Goal: Information Seeking & Learning: Learn about a topic

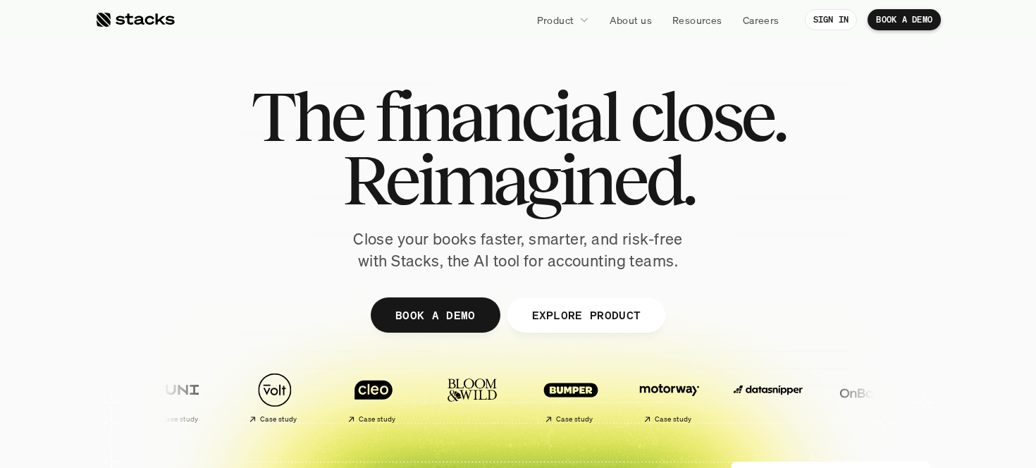
click at [575, 19] on link "Product" at bounding box center [563, 19] width 69 height 25
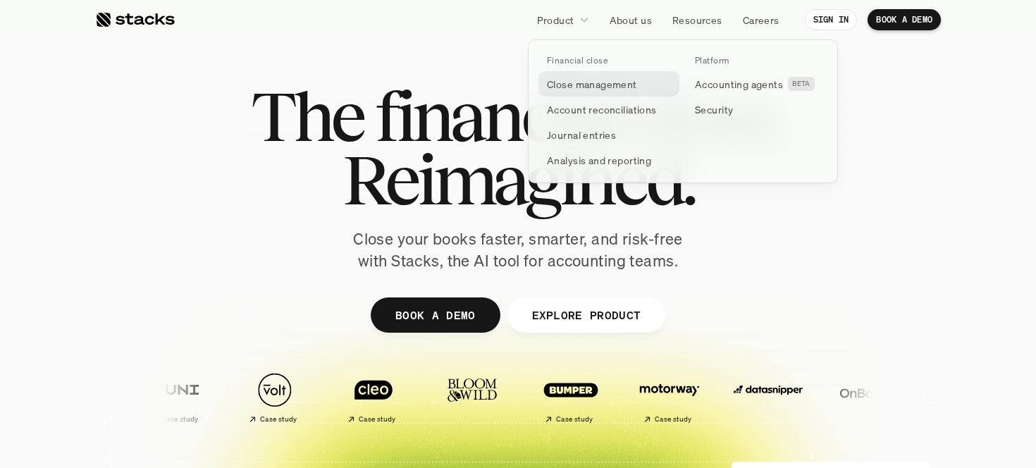
click at [589, 82] on p "Close management" at bounding box center [592, 84] width 90 height 15
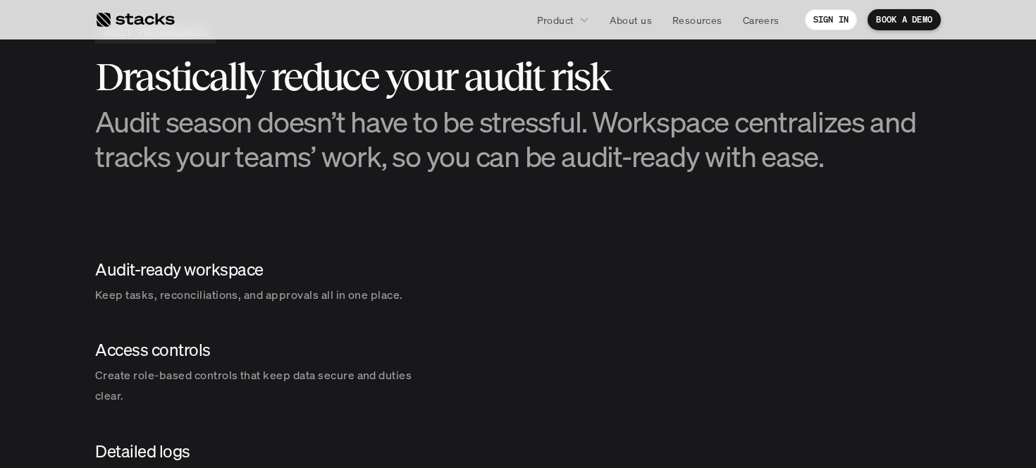
scroll to position [1260, 0]
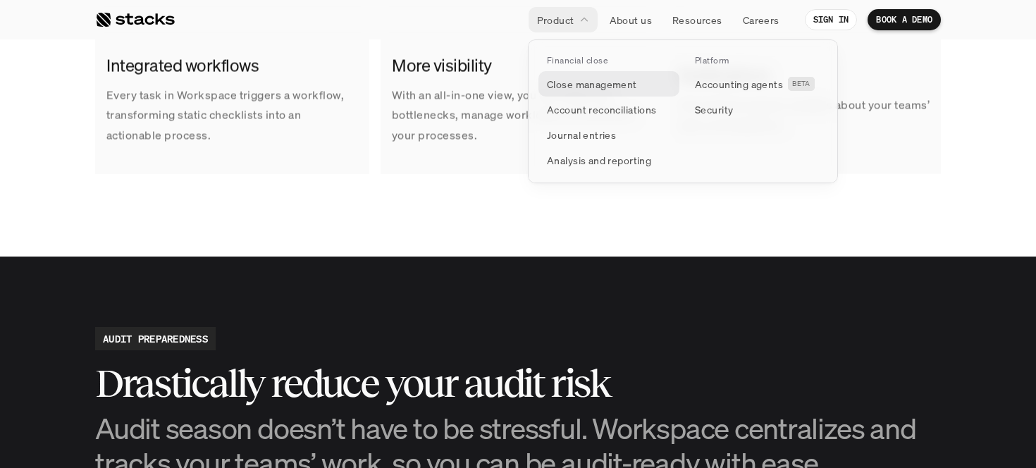
click at [573, 85] on p "Close management" at bounding box center [592, 84] width 90 height 15
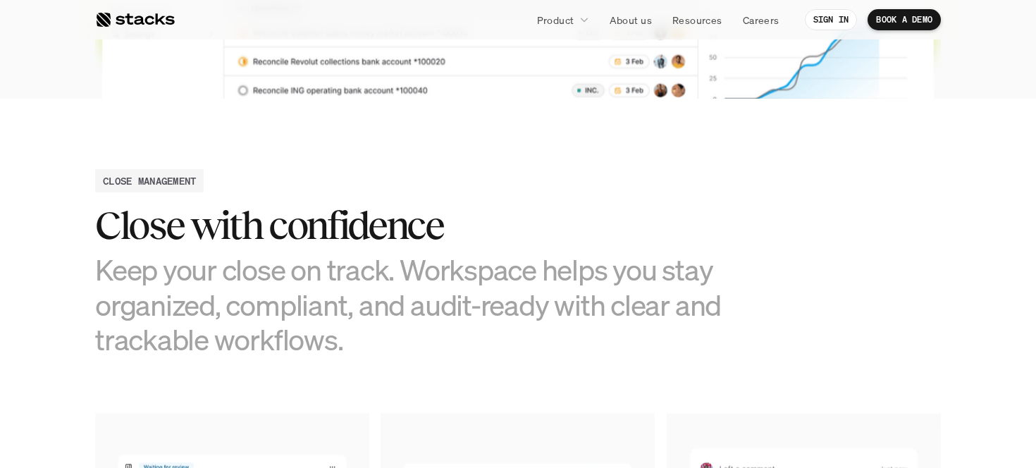
scroll to position [515, 0]
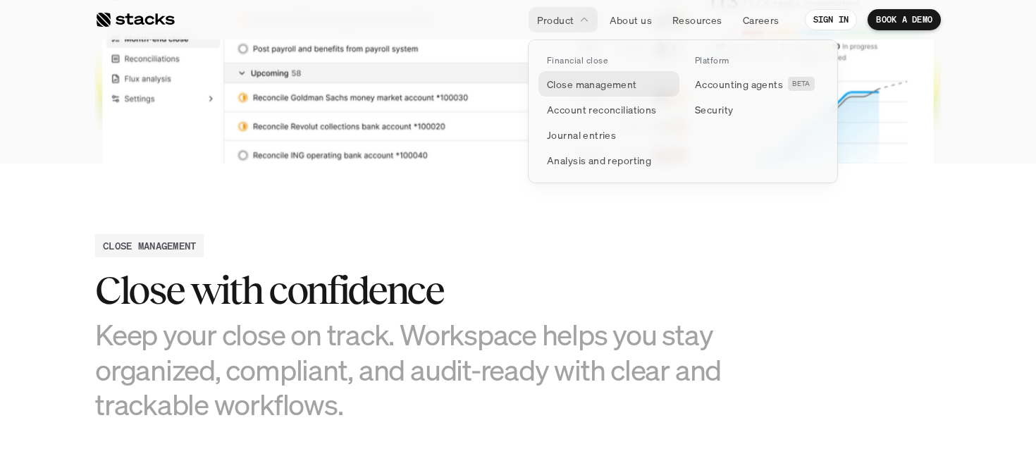
click at [586, 89] on p "Close management" at bounding box center [592, 84] width 90 height 15
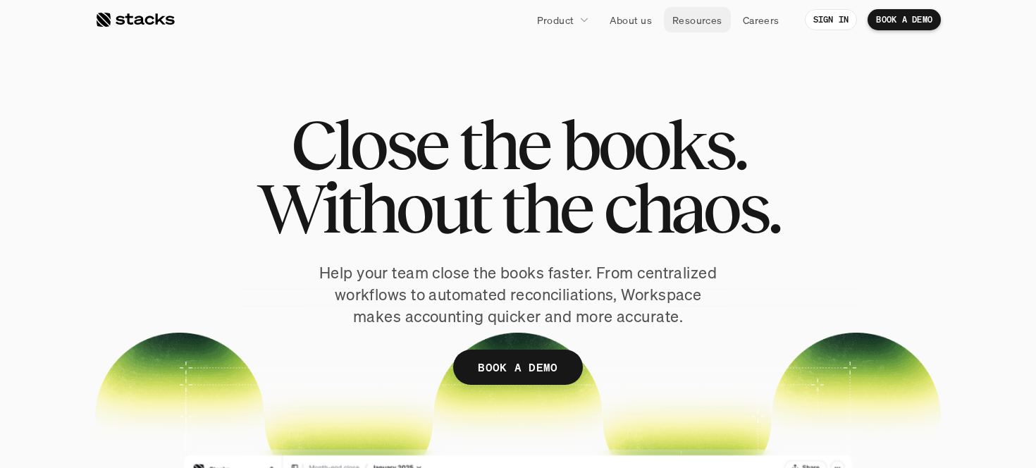
scroll to position [34, 0]
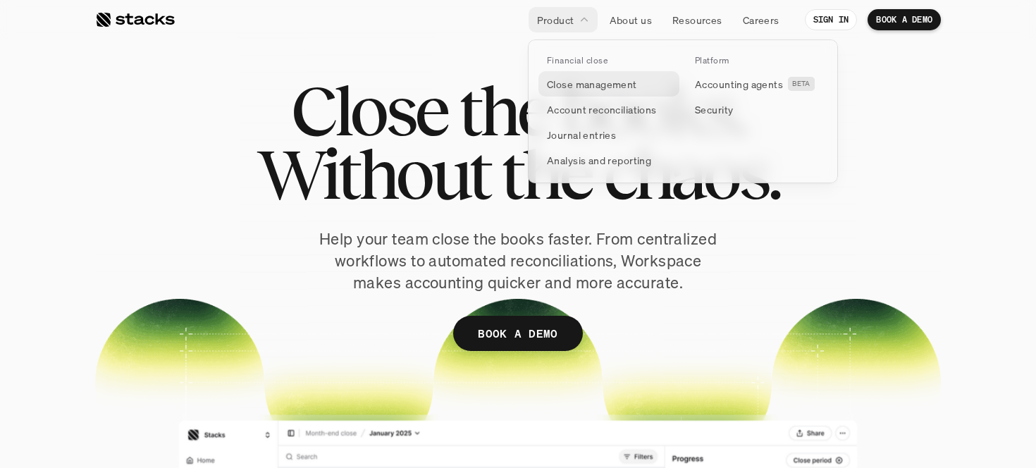
click at [604, 87] on p "Close management" at bounding box center [592, 84] width 90 height 15
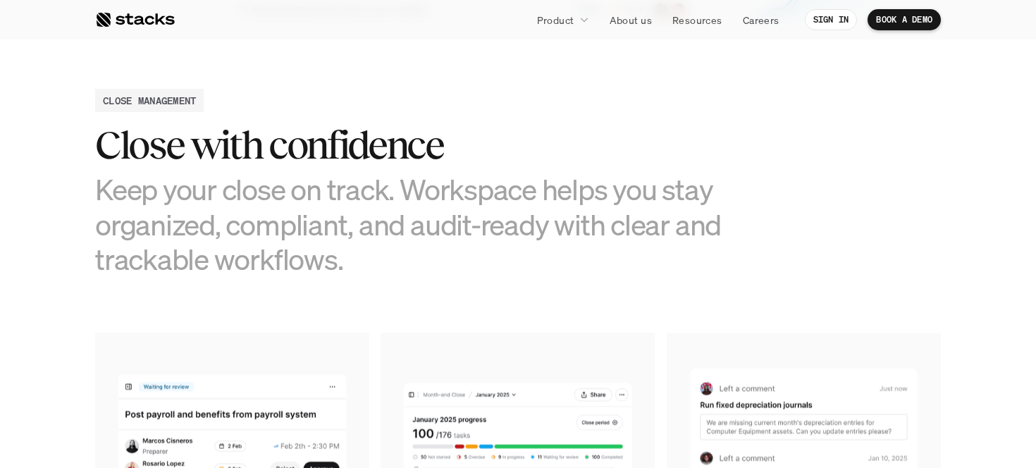
scroll to position [0, 0]
